Goal: Task Accomplishment & Management: Manage account settings

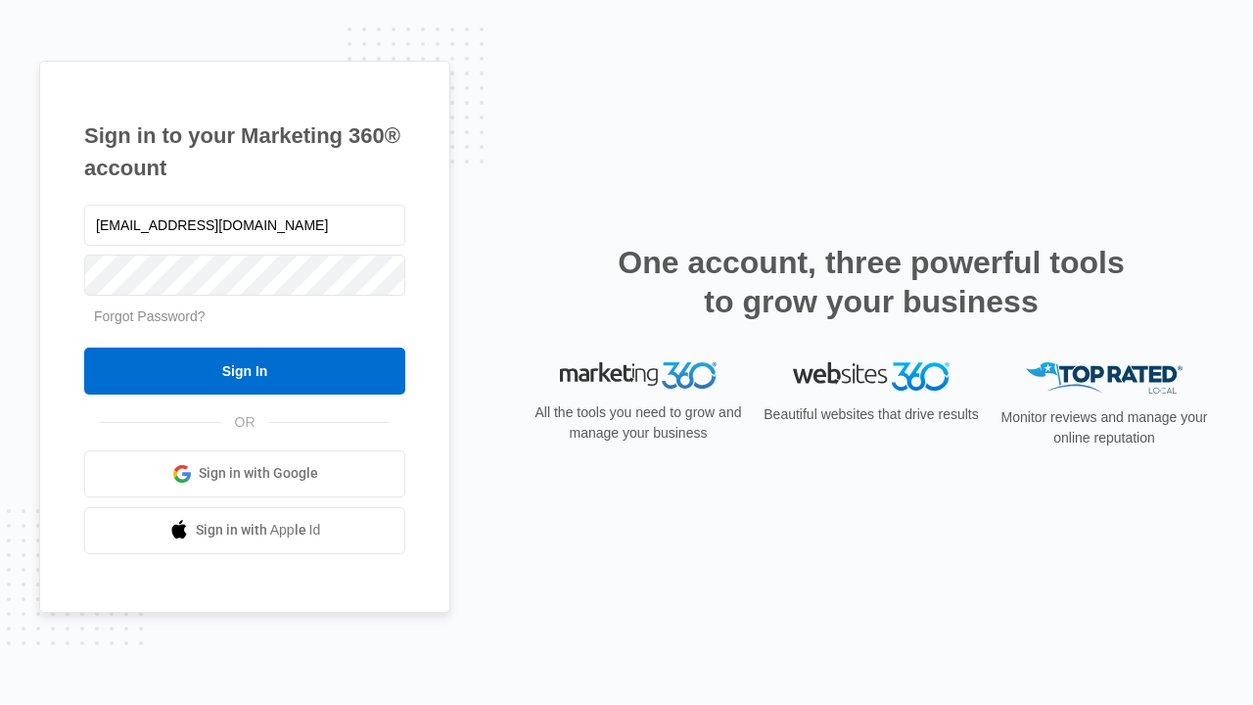
type input "dankie614@gmail.com"
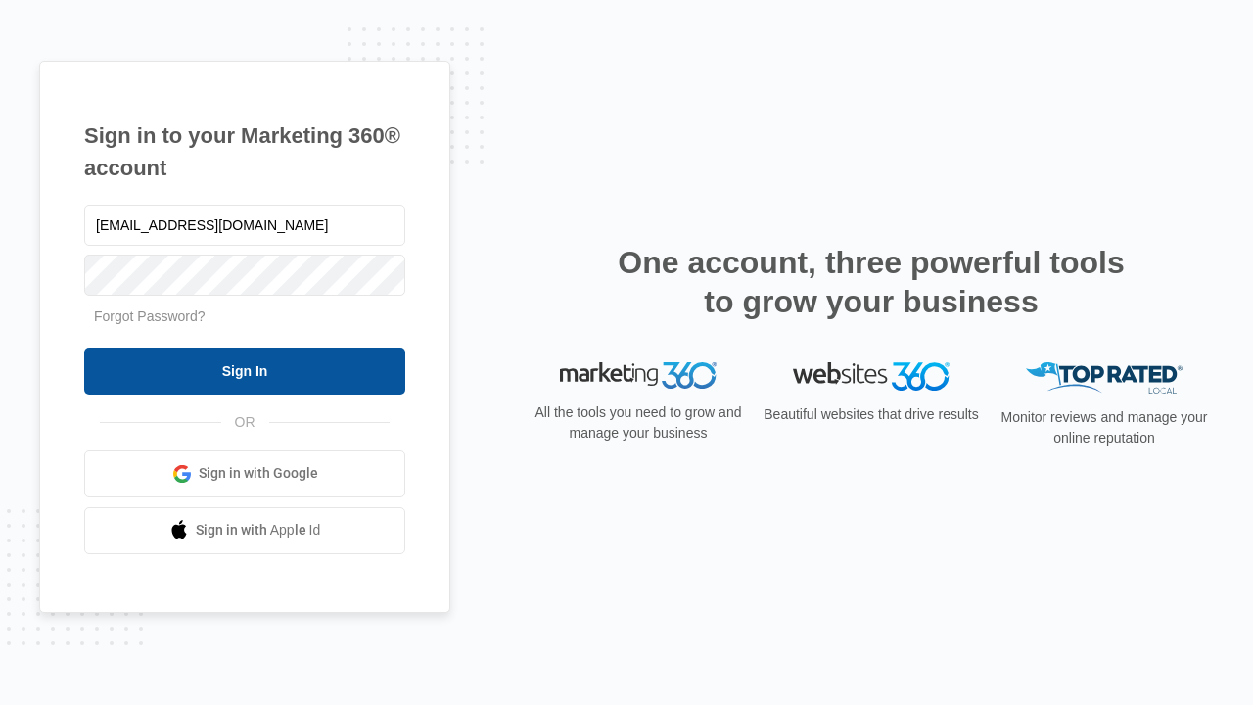
click at [245, 370] on input "Sign In" at bounding box center [244, 371] width 321 height 47
